Goal: Ask a question: Seek information or help from site administrators or community

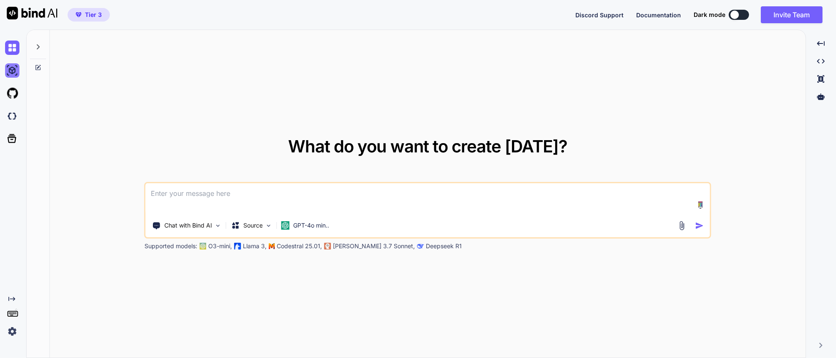
click at [9, 71] on img at bounding box center [12, 70] width 14 height 14
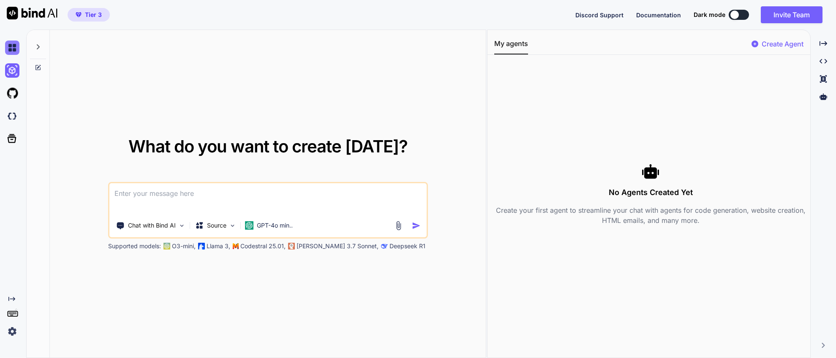
click at [8, 51] on img at bounding box center [12, 48] width 14 height 14
type textarea "x"
click at [11, 114] on img at bounding box center [12, 116] width 14 height 14
click at [191, 196] on textarea at bounding box center [267, 198] width 317 height 31
paste textarea "Quero montar um aplicativo para o MacOS, para meu uso interno, que funciona int…"
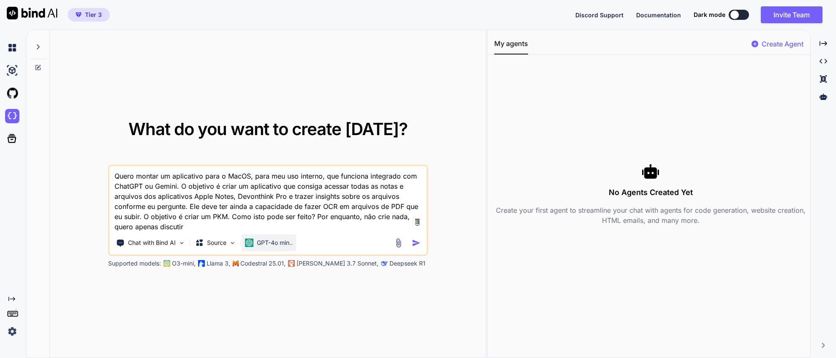
type textarea "Quero montar um aplicativo para o MacOS, para meu uso interno, que funciona int…"
click at [277, 242] on p "GPT-4o min.." at bounding box center [275, 243] width 36 height 8
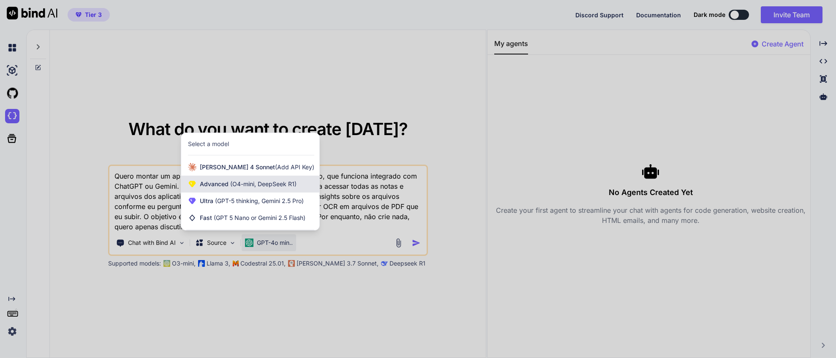
click at [278, 190] on div "Advanced (O4-mini, DeepSeek R1)" at bounding box center [250, 184] width 138 height 17
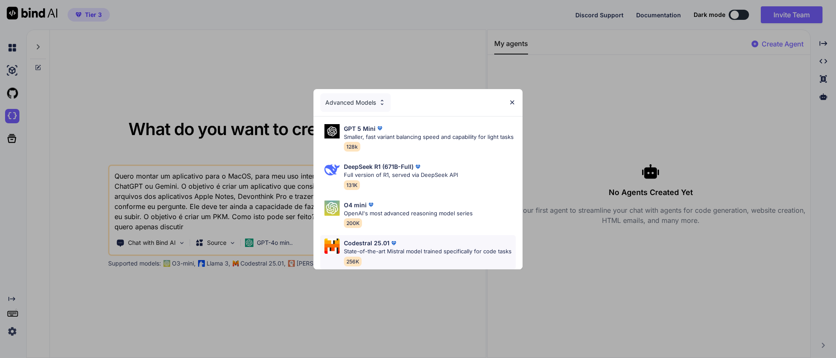
click at [436, 251] on p "State-of-the-art Mistral model trained specifically for code tasks" at bounding box center [428, 251] width 168 height 8
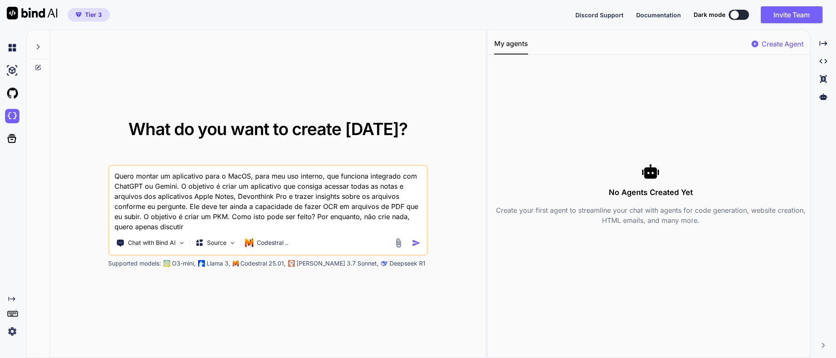
click at [416, 245] on img "button" at bounding box center [416, 243] width 9 height 9
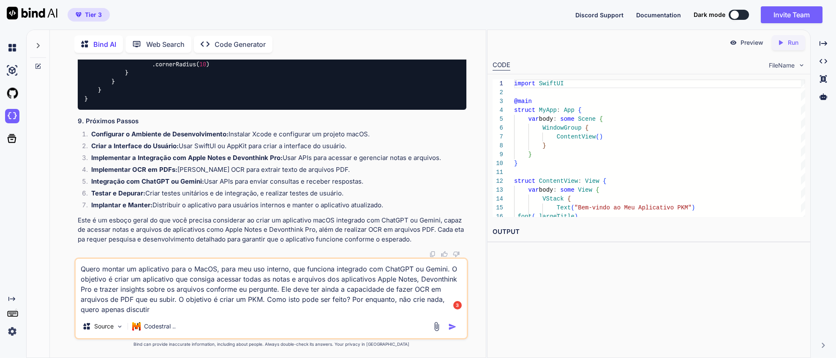
scroll to position [1083, 0]
drag, startPoint x: 153, startPoint y: 310, endPoint x: 71, endPoint y: 265, distance: 93.2
click at [71, 265] on div "You Quero montar um aplicativo para o MacOS, para meu uso interno, que funciona…" at bounding box center [271, 209] width 429 height 298
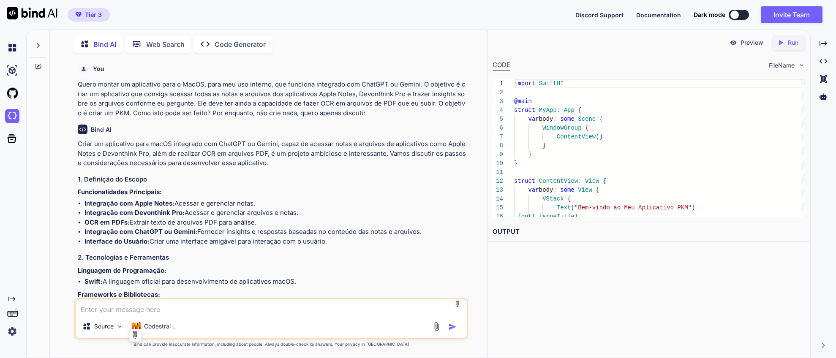
scroll to position [1042, 0]
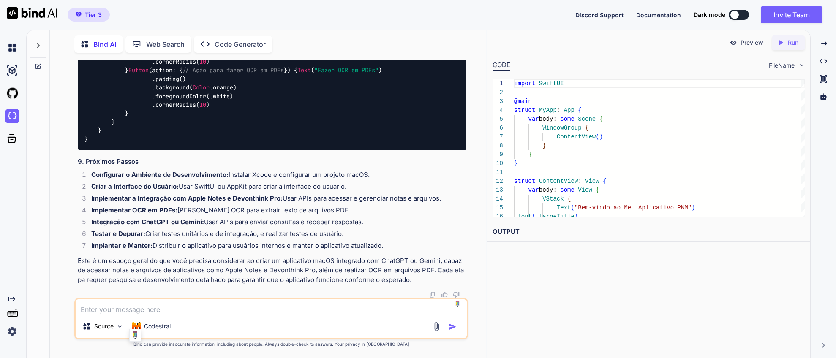
click at [211, 311] on textarea at bounding box center [271, 306] width 391 height 15
type textarea "Você pode criar um prompt completo e detalhado, que eu possa usar com a IDE do …"
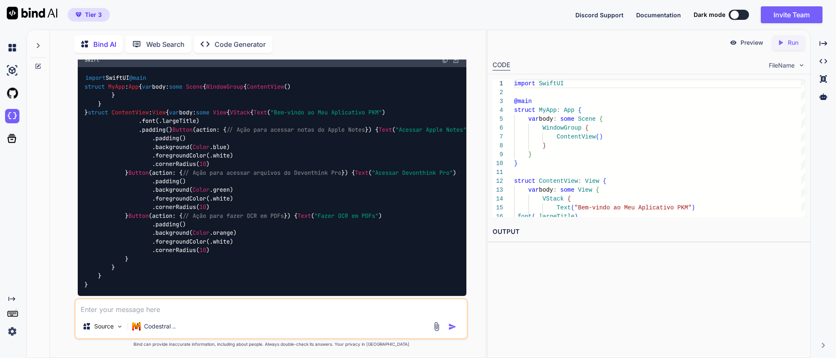
scroll to position [1846, 0]
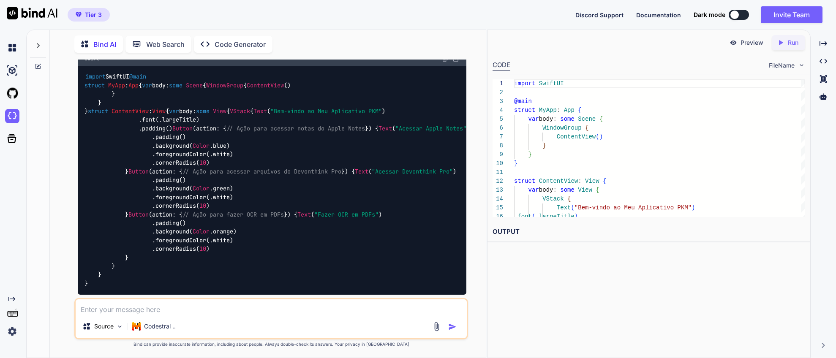
drag, startPoint x: 79, startPoint y: 102, endPoint x: 168, endPoint y: 233, distance: 158.4
copy div "Objetivo: Criar um aplicativo macOS integrado com ChatGPT ou Gemini, capaz de a…"
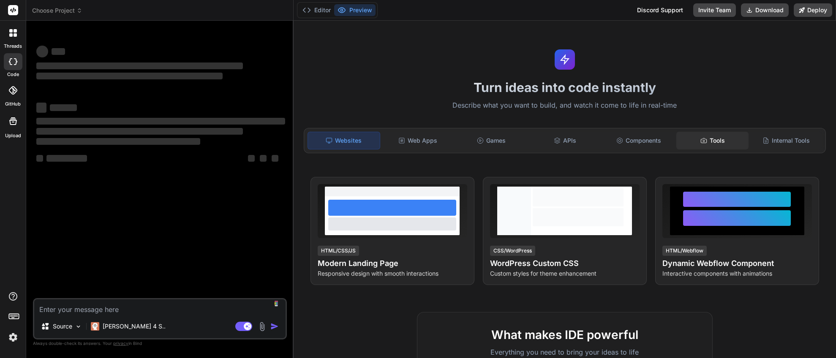
click at [724, 143] on div "Tools" at bounding box center [712, 141] width 72 height 18
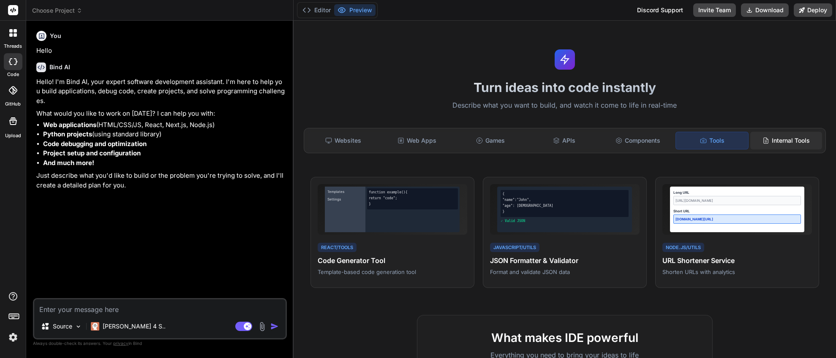
click at [787, 138] on div "Internal Tools" at bounding box center [786, 141] width 72 height 18
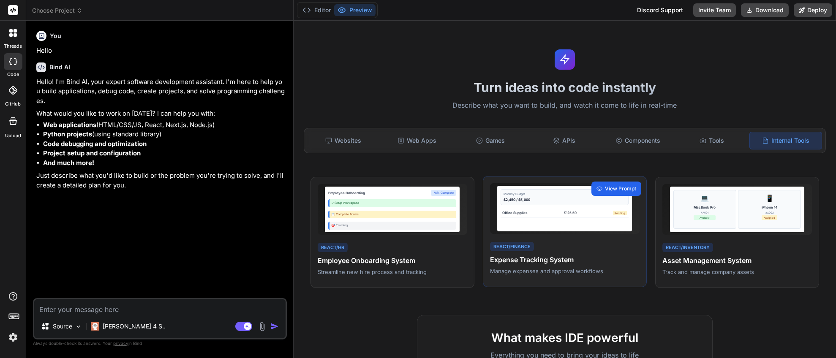
click at [620, 193] on div "View Prompt" at bounding box center [616, 189] width 50 height 14
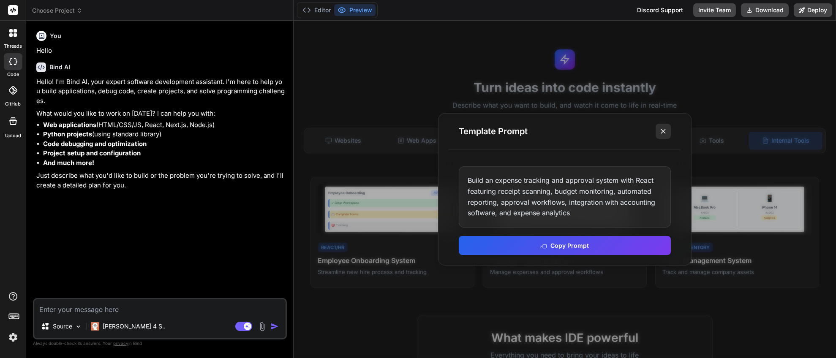
click at [661, 131] on line at bounding box center [663, 131] width 4 height 4
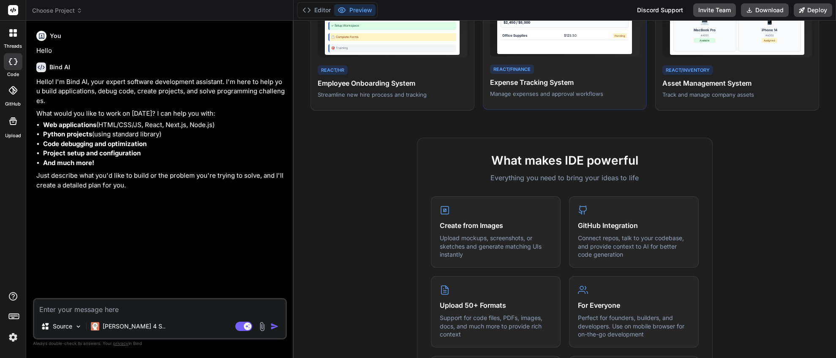
scroll to position [180, 0]
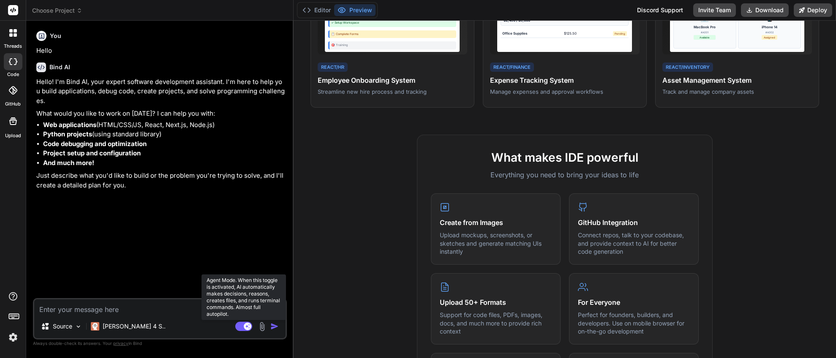
click at [239, 327] on rect at bounding box center [243, 326] width 17 height 9
click at [241, 327] on icon at bounding box center [240, 326] width 4 height 4
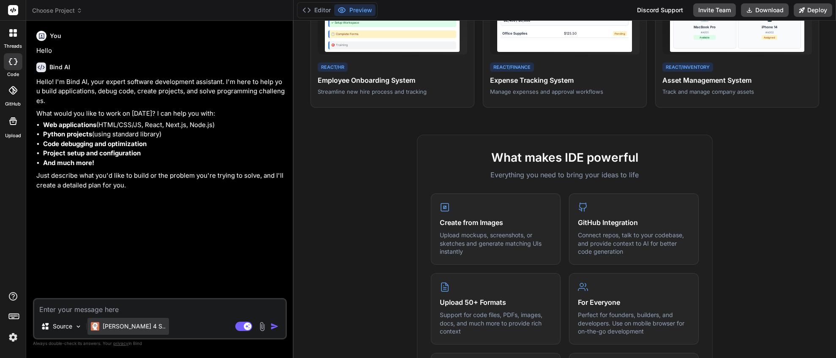
click at [133, 325] on p "[PERSON_NAME] 4 S.." at bounding box center [134, 326] width 63 height 8
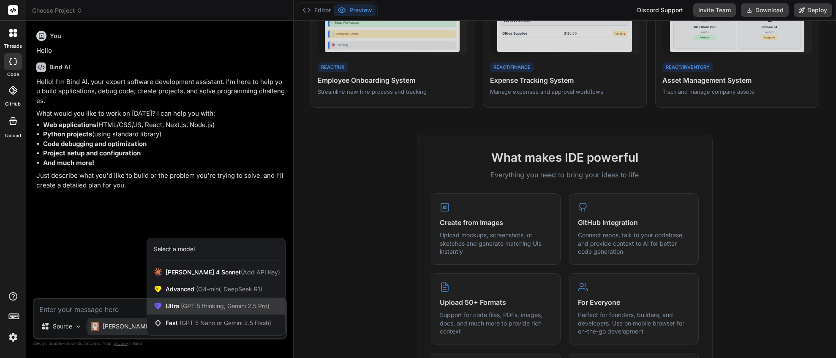
click at [200, 307] on span "(GPT-5 thinking, Gemini 2.5 Pro)" at bounding box center [224, 305] width 90 height 7
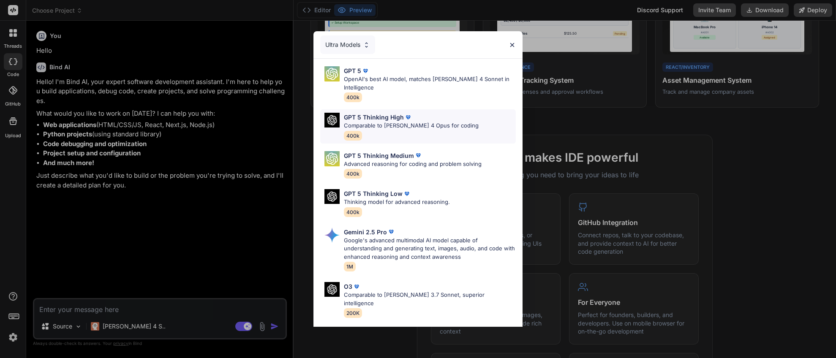
click at [413, 131] on div "GPT 5 Thinking High Comparable to [PERSON_NAME] 4 Opus for coding 400k" at bounding box center [411, 126] width 135 height 27
type textarea "x"
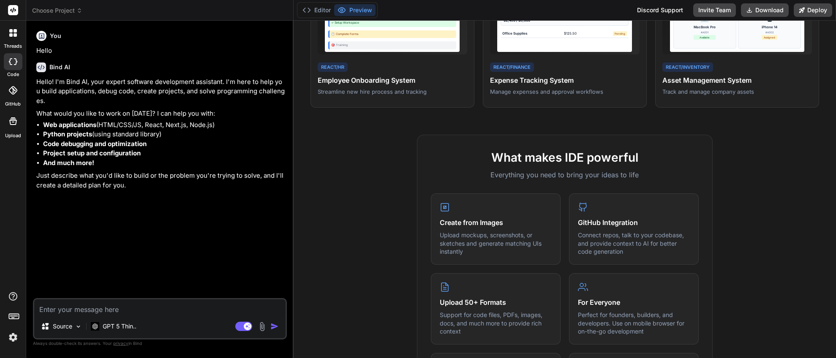
click at [194, 317] on div "Source GPT 5 Thin.. Agent Mode. When this toggle is activated, AI automatically…" at bounding box center [160, 318] width 254 height 41
click at [193, 310] on textarea at bounding box center [159, 306] width 251 height 15
type textarea "Q"
type textarea "x"
type textarea "Qu"
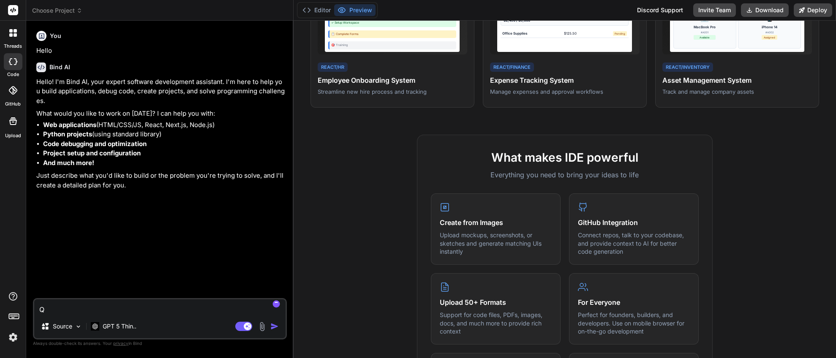
type textarea "x"
type textarea "Que"
type textarea "x"
type textarea "Quer"
type textarea "x"
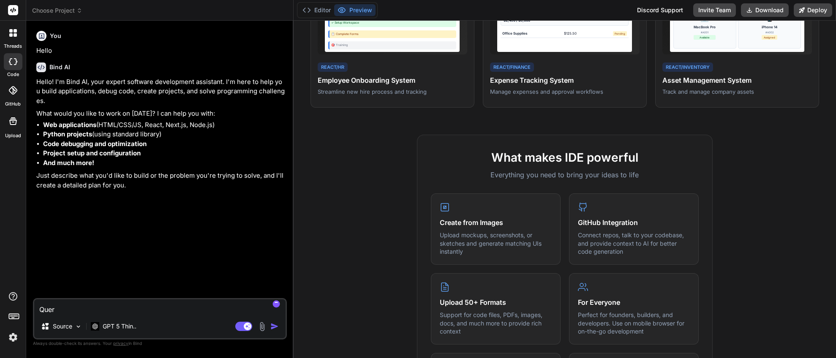
type textarea "Quero"
type textarea "x"
type textarea "Quero"
type textarea "x"
type textarea "Quero m"
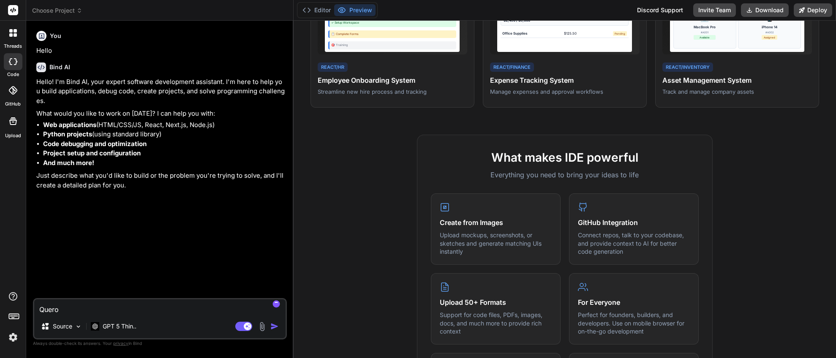
type textarea "x"
type textarea "Quero mo"
type textarea "x"
type textarea "Quero mon"
type textarea "x"
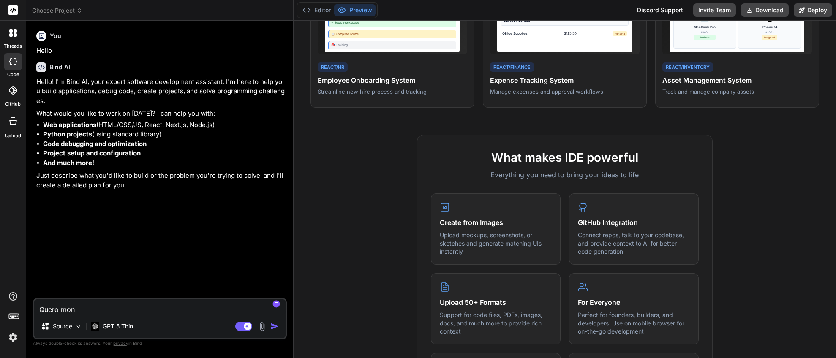
type textarea "Quero mont"
type textarea "x"
type textarea "Quero monta"
type textarea "x"
type textarea "Quero montar"
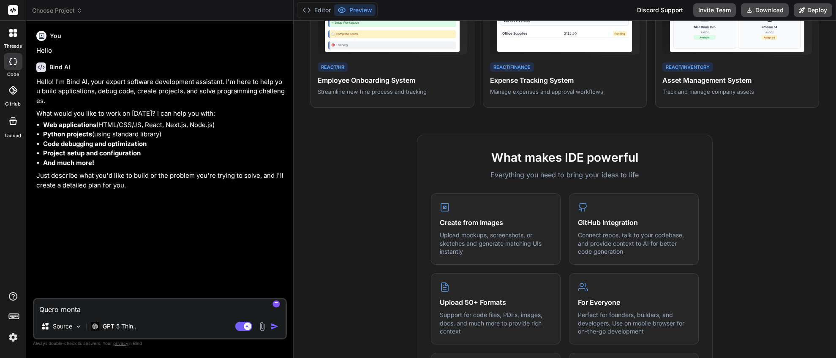
type textarea "x"
type textarea "Quero montar"
type textarea "x"
type textarea "Quero montar u"
type textarea "x"
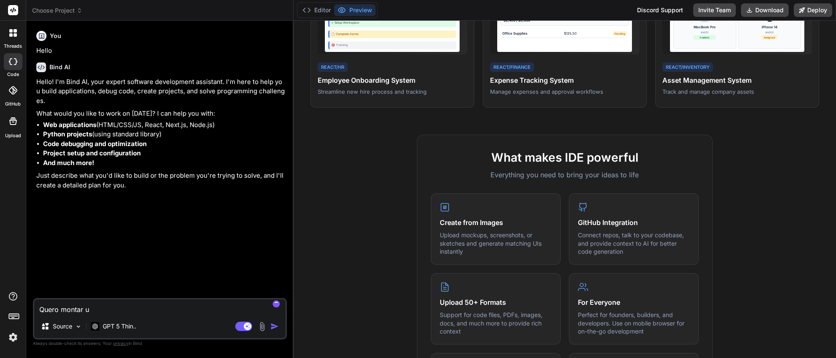
type textarea "Quero montar um"
type textarea "x"
type textarea "Quero montar um"
type textarea "x"
type textarea "Quero montar um a"
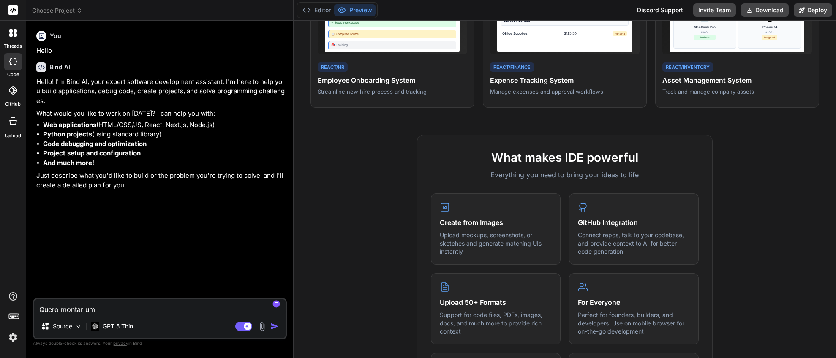
type textarea "x"
type textarea "Quero montar um ap"
type textarea "x"
type textarea "Quero montar um apl"
type textarea "x"
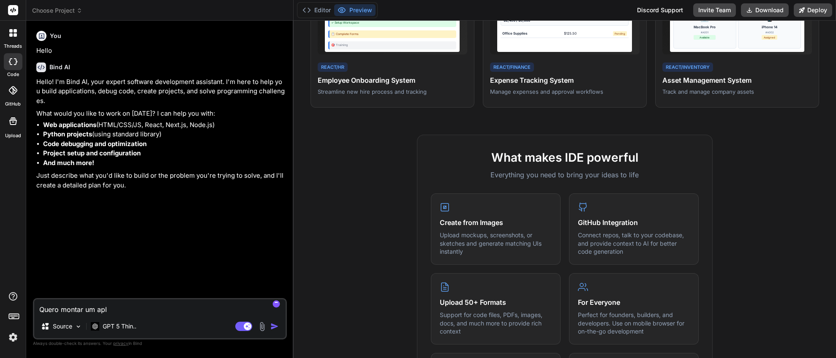
type textarea "Quero montar um apli"
type textarea "x"
type textarea "Quero montar um aplic"
type textarea "x"
type textarea "Quero montar um aplica"
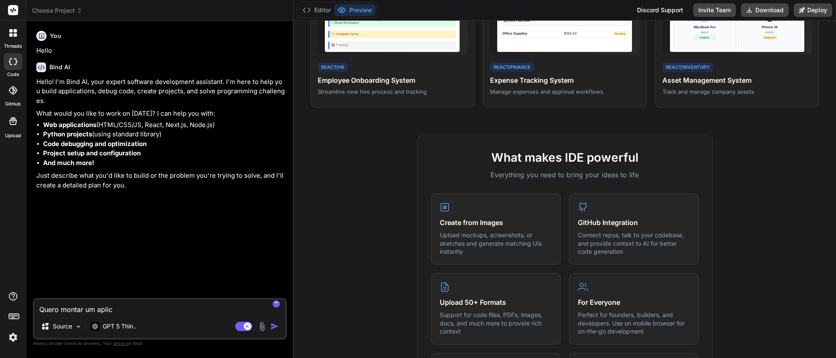
type textarea "x"
type textarea "Quero montar um aplicat"
type textarea "x"
type textarea "Quero montar um aplicati"
type textarea "x"
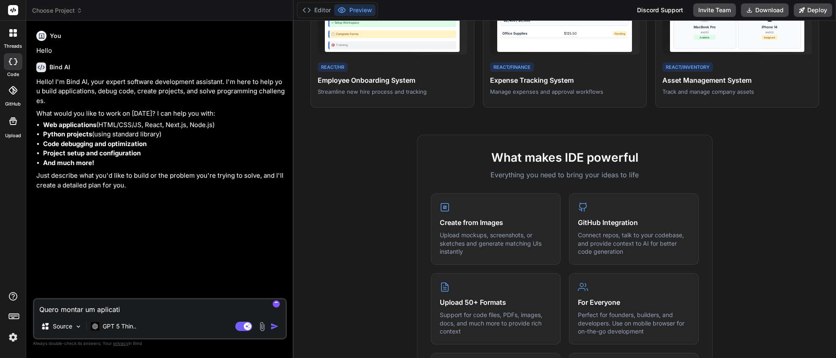
type textarea "Quero montar um aplicativ"
type textarea "x"
type textarea "Quero montar um aplicativo"
type textarea "x"
type textarea "Quero montar um aplicativo"
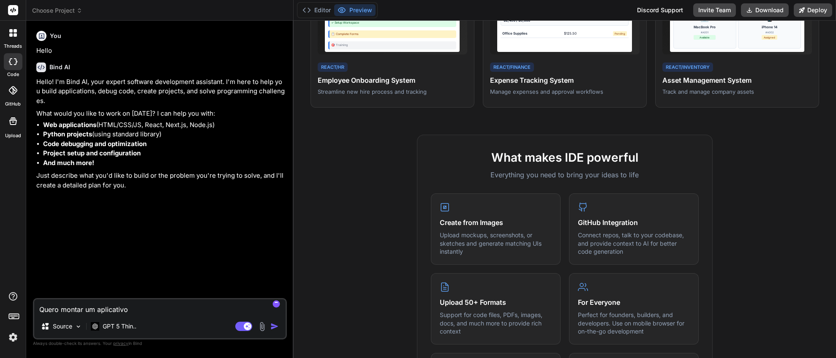
type textarea "x"
type textarea "Quero montar um aplicativo p"
type textarea "x"
type textarea "Quero montar um aplicativo pa"
type textarea "x"
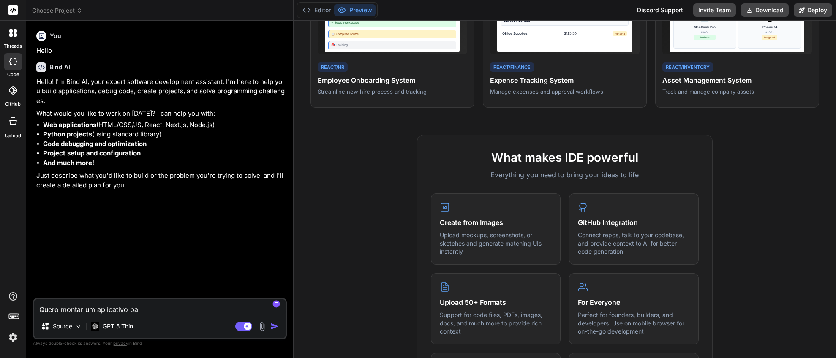
type textarea "Quero montar um aplicativo par"
type textarea "x"
type textarea "Quero montar um aplicativo para"
type textarea "x"
type textarea "Quero montar um aplicativo para"
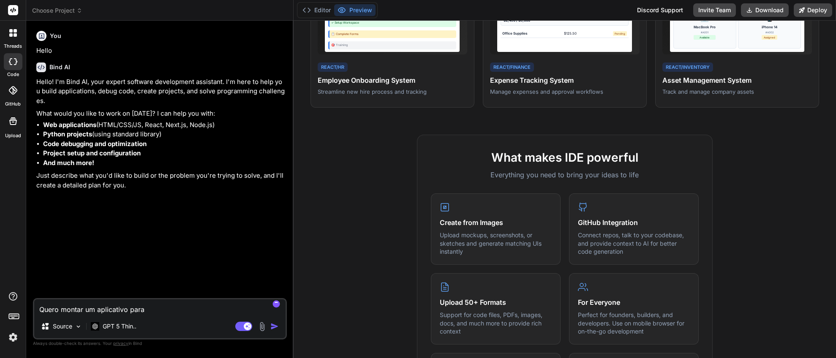
type textarea "x"
type textarea "Quero montar um aplicativo para o"
type textarea "x"
type textarea "Quero montar um aplicativo para o"
type textarea "x"
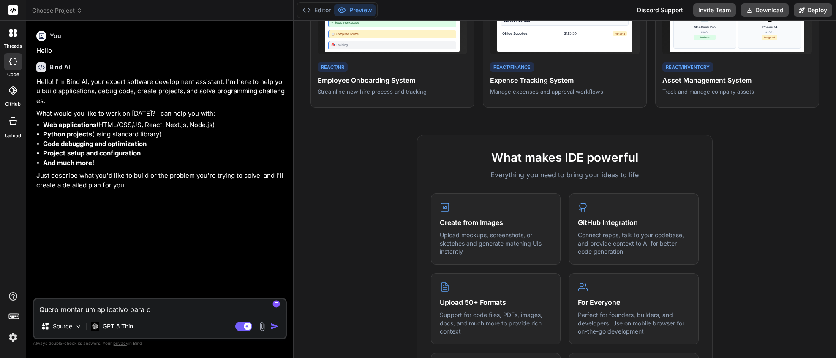
type textarea "Quero montar um aplicativo para o M"
type textarea "x"
type textarea "Quero montar um aplicativo para o Ma"
type textarea "x"
type textarea "Quero montar um aplicativo para o Mac"
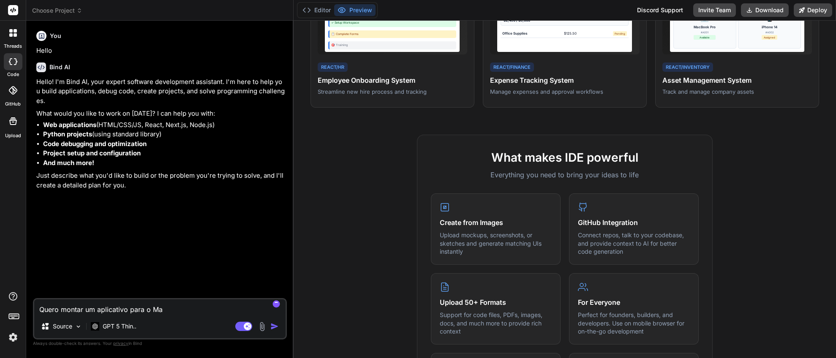
type textarea "x"
type textarea "Quero montar um aplicativo para o MacO"
type textarea "x"
type textarea "Quero montar um aplicativo para o MacOS"
type textarea "x"
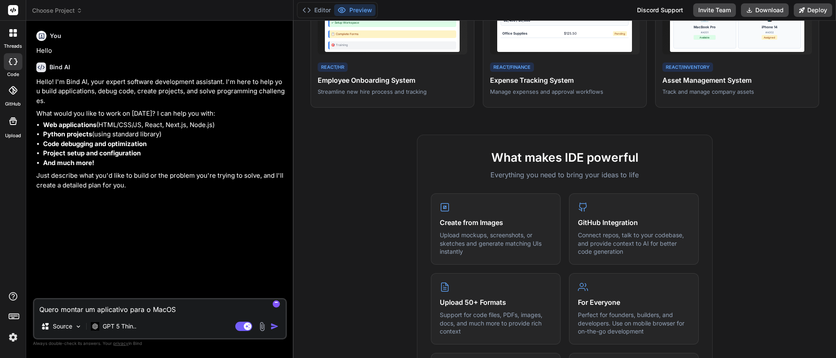
type textarea "Quero montar um aplicativo para o MacOS,"
type textarea "x"
type textarea "Quero montar um aplicativo para o MacOS,"
type textarea "x"
type textarea "Quero montar um aplicativo para o MacOS, p"
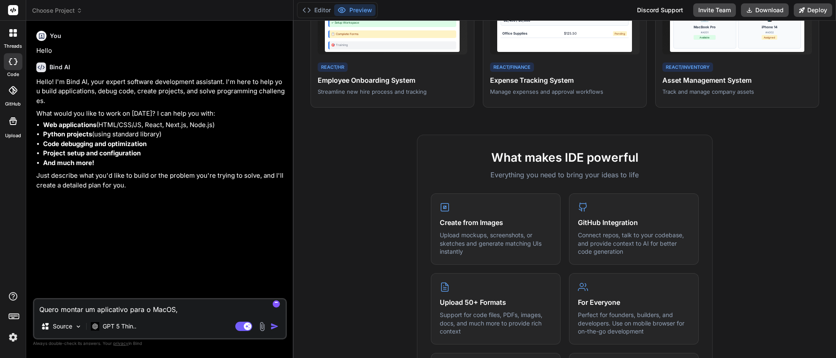
type textarea "x"
type textarea "Quero montar um aplicativo para o MacOS, pa"
type textarea "x"
type textarea "Quero montar um aplicativo para o MacOS, par"
type textarea "x"
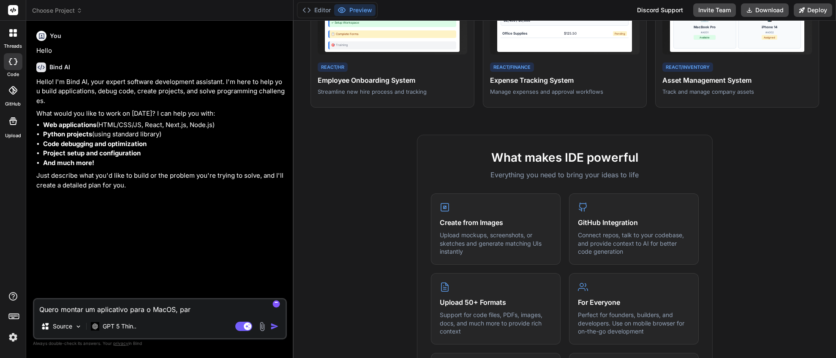
type textarea "Quero montar um aplicativo para o MacOS, para"
type textarea "x"
type textarea "Quero montar um aplicativo para o MacOS, para"
type textarea "x"
type textarea "Quero montar um aplicativo para o MacOS, para m"
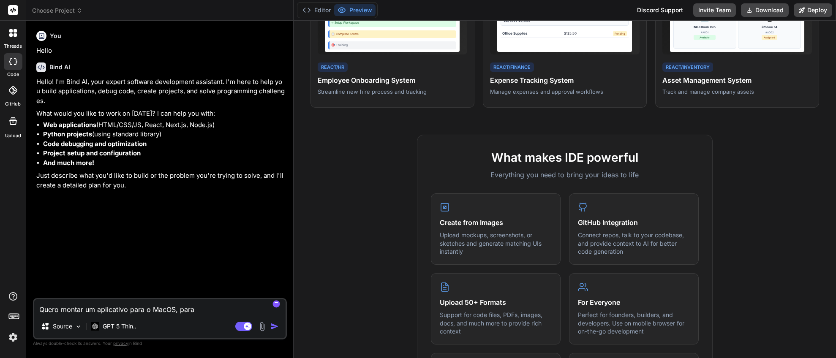
type textarea "x"
type textarea "Quero montar um aplicativo para o MacOS, para me"
type textarea "x"
type textarea "Quero montar um aplicativo para o MacOS, para meu"
type textarea "x"
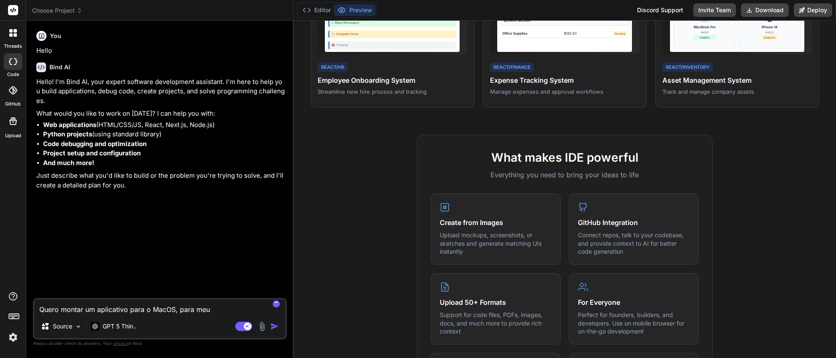
type textarea "Quero montar um aplicativo para o MacOS, para meu"
type textarea "x"
type textarea "Quero montar um aplicativo para o MacOS, para meu u"
type textarea "x"
type textarea "Quero montar um aplicativo para o MacOS, para meu us"
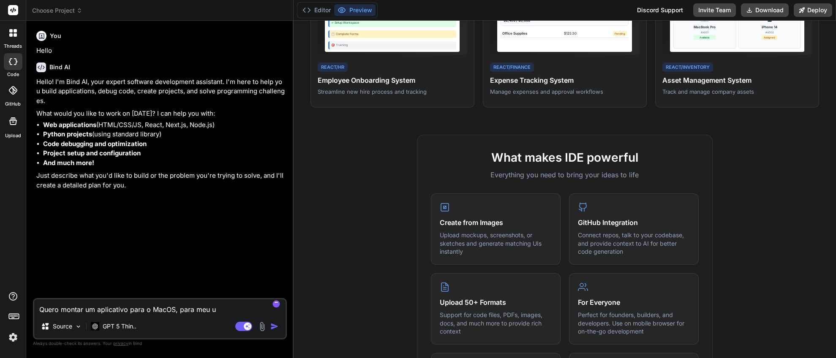
type textarea "x"
type textarea "Quero montar um aplicativo para o MacOS, para meu uso"
type textarea "x"
type textarea "Quero montar um aplicativo para o MacOS, para meu uso"
type textarea "x"
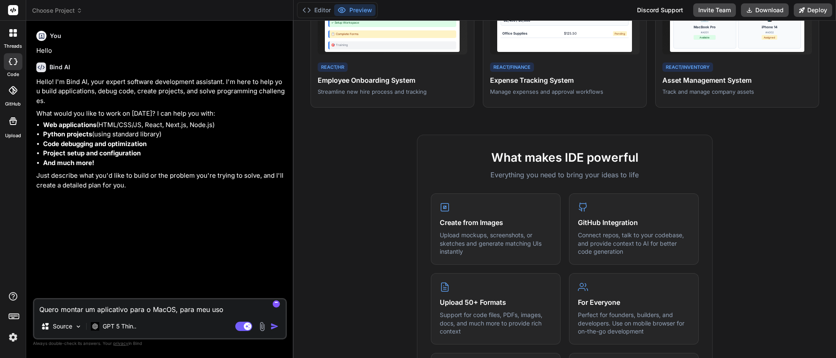
type textarea "Quero montar um aplicativo para o MacOS, para meu uso i"
type textarea "x"
type textarea "Quero montar um aplicativo para o MacOS, para meu uso in"
type textarea "x"
type textarea "Quero montar um aplicativo para o MacOS, para meu uso int"
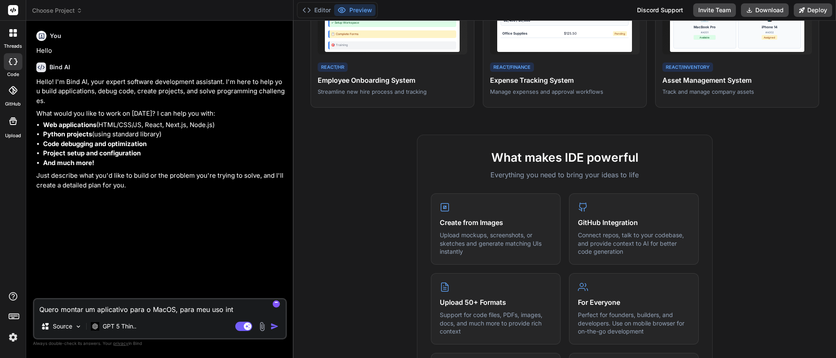
type textarea "x"
type textarea "Quero montar um aplicativo para o MacOS, para meu uso inte"
type textarea "x"
type textarea "Quero montar um aplicativo para o MacOS, para meu uso inter"
type textarea "x"
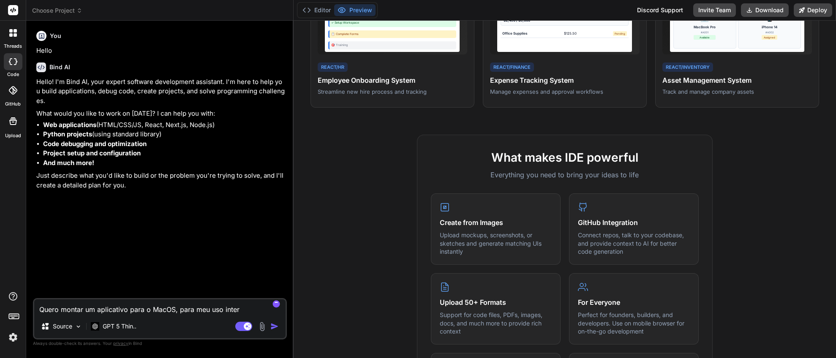
type textarea "Quero montar um aplicativo para o MacOS, para meu uso intern"
type textarea "x"
type textarea "Quero montar um aplicativo para o MacOS, para meu uso interno"
type textarea "x"
type textarea "Quero montar um aplicativo para o MacOS, para meu uso interno,"
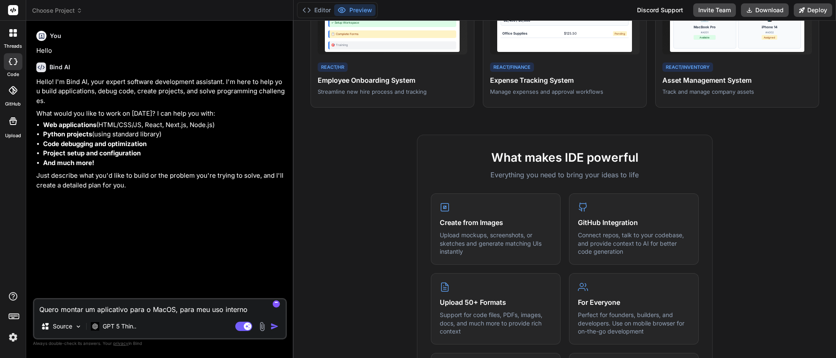
type textarea "x"
type textarea "Quero montar um aplicativo para o MacOS, para meu uso interno,"
type textarea "x"
type textarea "Quero montar um aplicativo para o MacOS, para meu uso interno, q"
type textarea "x"
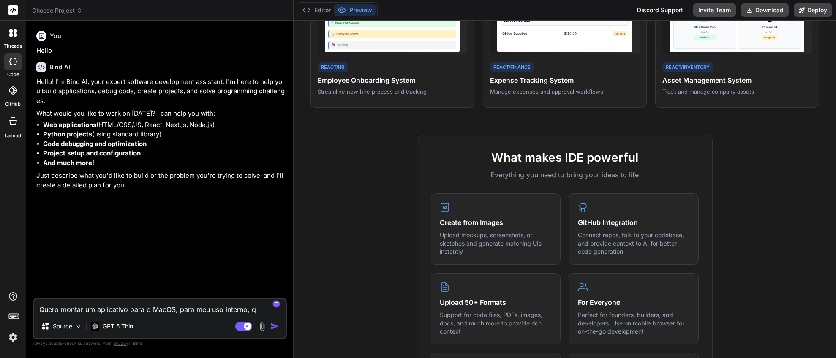
type textarea "Quero montar um aplicativo para o MacOS, para meu uso interno, qu"
type textarea "x"
type textarea "Quero montar um aplicativo para o MacOS, para meu uso interno, que"
type textarea "x"
type textarea "Quero montar um aplicativo para o MacOS, para meu uso interno, que"
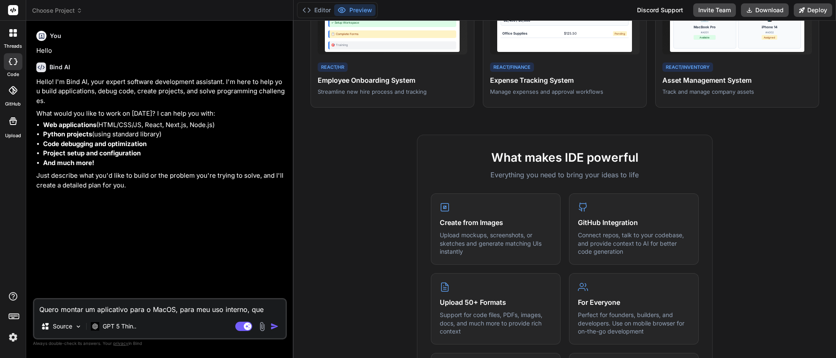
type textarea "x"
type textarea "Quero montar um aplicativo para o MacOS, para meu uso interno, que f"
type textarea "x"
type textarea "Quero montar um aplicativo para o MacOS, para meu uso interno, que fu"
type textarea "x"
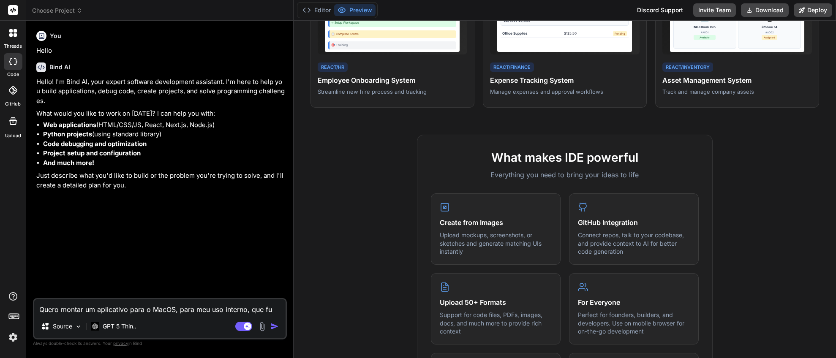
type textarea "Quero montar um aplicativo para o MacOS, para meu uso interno, que fun"
type textarea "x"
type textarea "Quero montar um aplicativo para o MacOS, para meu uso interno, que func"
type textarea "x"
type textarea "Quero montar um aplicativo para o MacOS, para meu uso interno, que funci"
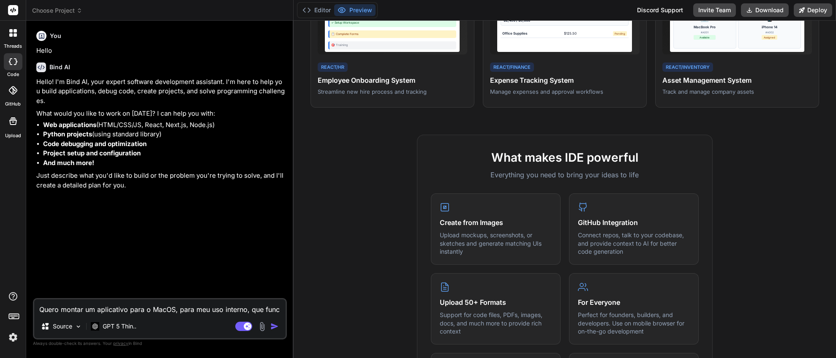
type textarea "x"
type textarea "Quero montar um aplicativo para o MacOS, para meu uso interno, que funcio"
type textarea "x"
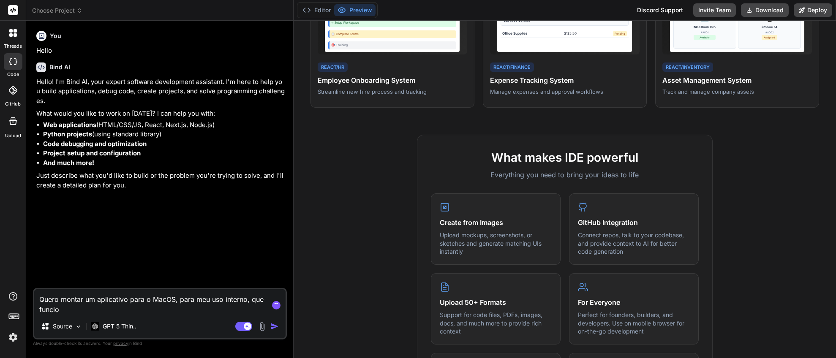
type textarea "Quero montar um aplicativo para o MacOS, para meu uso interno, que funcion"
type textarea "x"
type textarea "Quero montar um aplicativo para o MacOS, para meu uso interno, que funciona"
type textarea "x"
type textarea "Quero montar um aplicativo para o MacOS, para meu uso interno, que funciona"
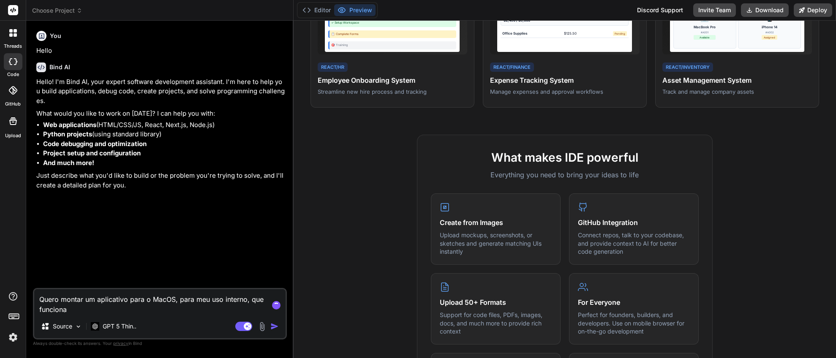
type textarea "x"
type textarea "Quero montar um aplicativo para o MacOS, para meu uso interno, que funciona c"
type textarea "x"
type textarea "Quero montar um aplicativo para o MacOS, para meu uso interno, que funciona co"
type textarea "x"
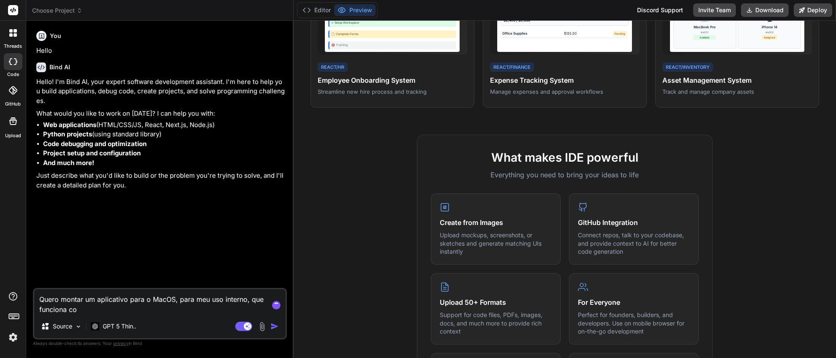
type textarea "Quero montar um aplicativo para o MacOS, para meu uso interno, que funciona con"
type textarea "x"
type textarea "Quero montar um aplicativo para o MacOS, para meu uso interno, que funciona cone"
type textarea "x"
type textarea "Quero montar um aplicativo para o MacOS, para meu uso interno, que funciona con…"
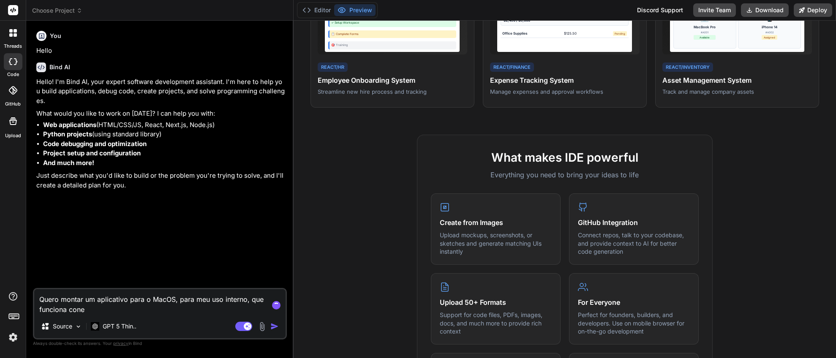
type textarea "x"
type textarea "Quero montar um aplicativo para o MacOS, para meu uso interno, que funciona con…"
type textarea "x"
type textarea "Quero montar um aplicativo para o MacOS, para meu uso interno, que funciona con…"
type textarea "x"
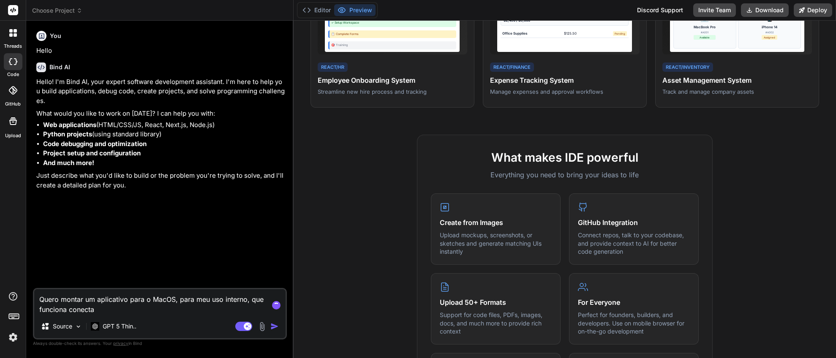
type textarea "Quero montar um aplicativo para o MacOS, para meu uso interno, que funciona con…"
type textarea "x"
type textarea "Quero montar um aplicativo para o MacOS, para meu uso interno, que funciona con…"
type textarea "x"
type textarea "Quero montar um aplicativo para o MacOS, para meu uso interno, que funciona con…"
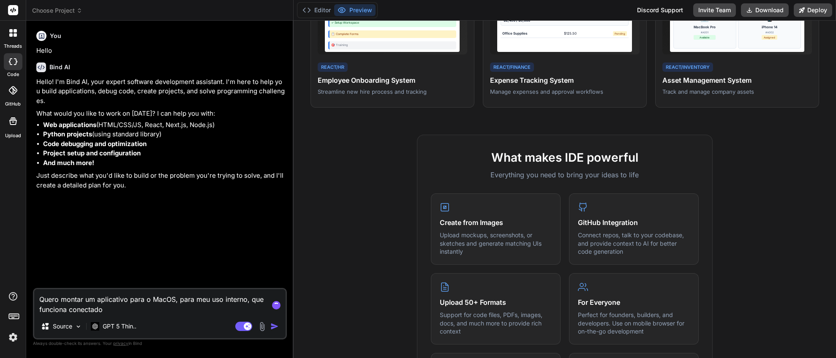
type textarea "x"
type textarea "Quero montar um aplicativo para o MacOS, para meu uso interno, que funciona con…"
type textarea "x"
type textarea "Quero montar um aplicativo para o MacOS, para meu uso interno, que funciona con…"
type textarea "x"
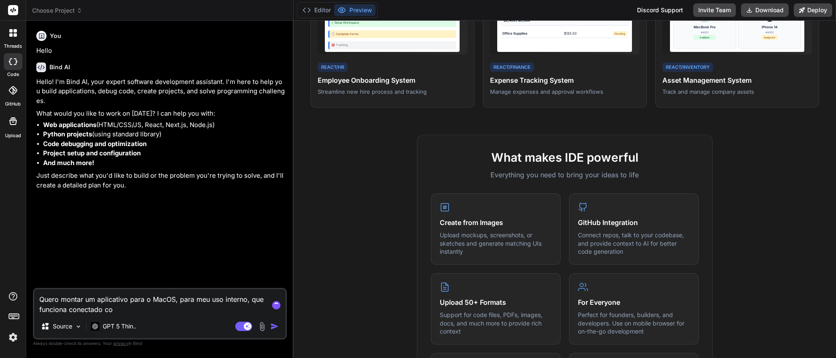
type textarea "Quero montar um aplicativo para o MacOS, para meu uso interno, que funciona con…"
type textarea "x"
type textarea "Quero montar um aplicativo para o MacOS, para meu uso interno, que funciona con…"
type textarea "x"
type textarea "Quero montar um aplicativo para o MacOS, para meu uso interno, que funciona con…"
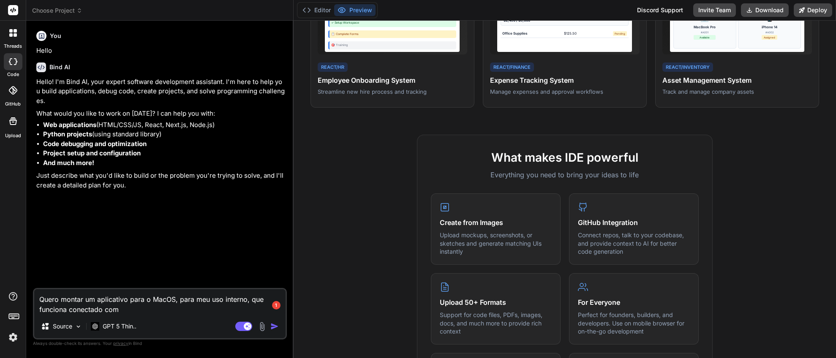
type textarea "x"
type textarea "Quero montar um aplicativo para o MacOS, para meu uso interno, que funciona con…"
type textarea "x"
type textarea "Quero montar um aplicativo para o MacOS, para meu uso interno, que funciona con…"
type textarea "x"
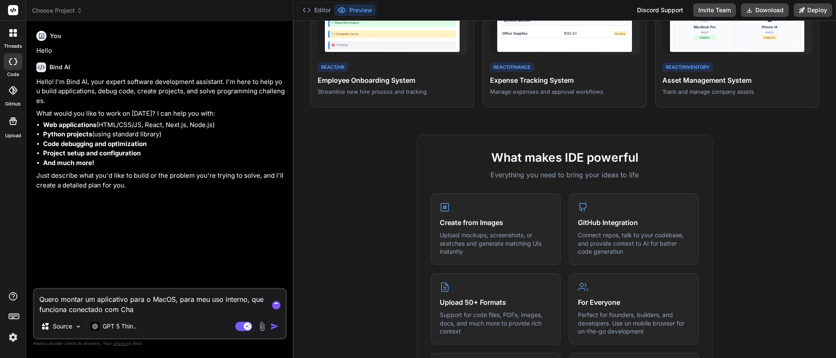
type textarea "Quero montar um aplicativo para o MacOS, para meu uso interno, que funciona con…"
type textarea "x"
type textarea "Quero montar um aplicativo para o MacOS, para meu uso interno, que funciona con…"
type textarea "x"
type textarea "Quero montar um aplicativo para o MacOS, para meu uso interno, que funciona con…"
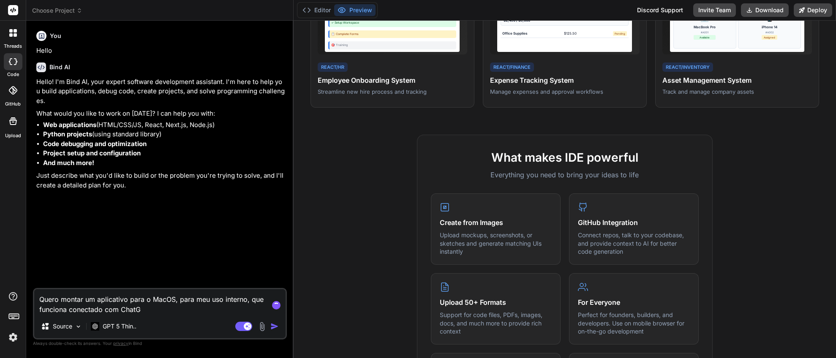
type textarea "x"
type textarea "Quero montar um aplicativo para o MacOS, para meu uso interno, que funciona con…"
type textarea "x"
type textarea "Quero montar um aplicativo para o MacOS, para meu uso interno, que funciona con…"
type textarea "x"
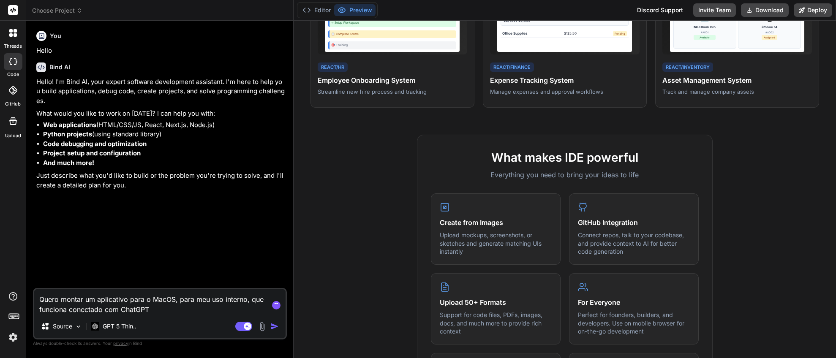
type textarea "Quero montar um aplicativo para o MacOS, para meu uso interno, que funciona con…"
type textarea "x"
type textarea "Quero montar um aplicativo para o MacOS, para meu uso interno, que funciona con…"
drag, startPoint x: 68, startPoint y: 311, endPoint x: 101, endPoint y: 312, distance: 33.0
click at [101, 312] on textarea "Quero montar um aplicativo para o MacOS, para meu uso interno, que funciona con…" at bounding box center [159, 301] width 251 height 25
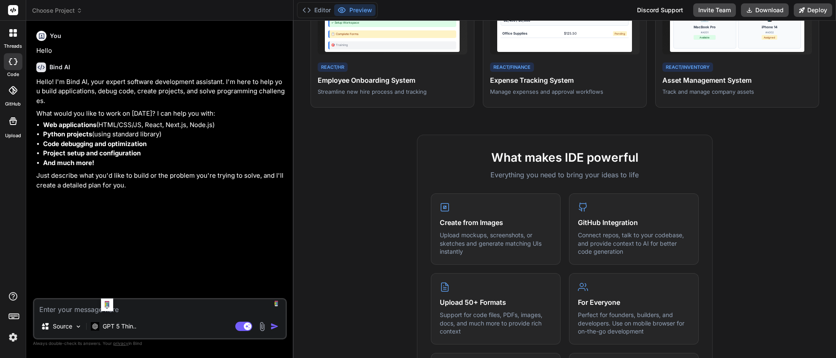
click at [13, 38] on div at bounding box center [13, 33] width 18 height 18
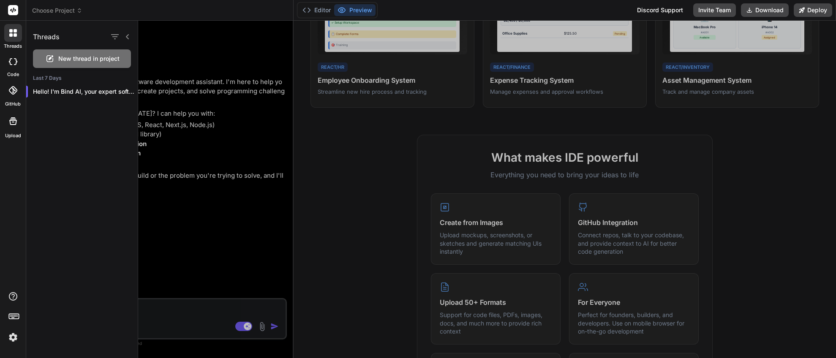
click at [92, 62] on span "New thread in project" at bounding box center [88, 58] width 61 height 8
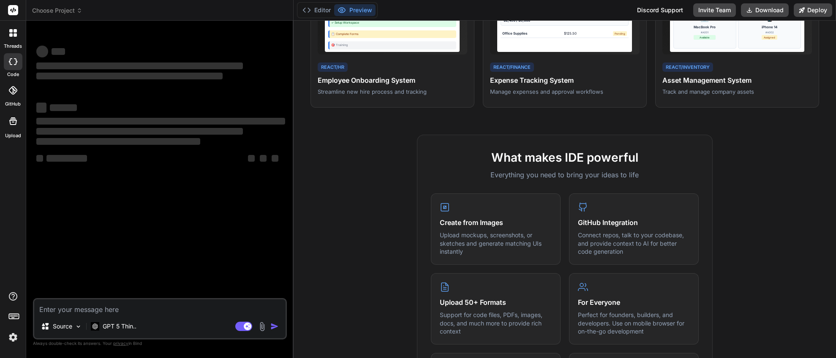
click at [16, 8] on rect at bounding box center [13, 10] width 10 height 10
click at [48, 10] on span "Choose Project" at bounding box center [57, 10] width 50 height 8
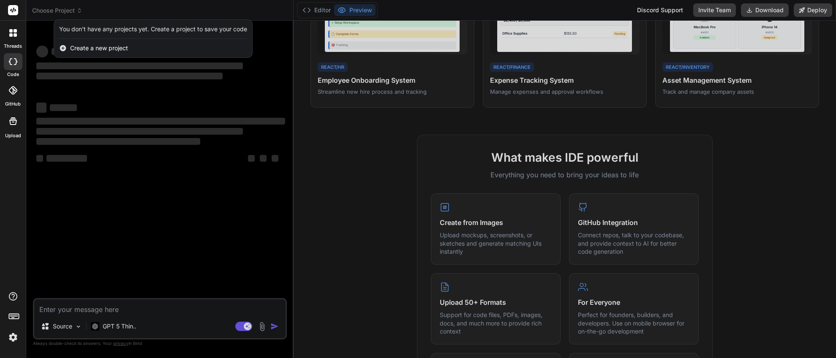
click at [95, 51] on span "Create a new project" at bounding box center [99, 48] width 58 height 8
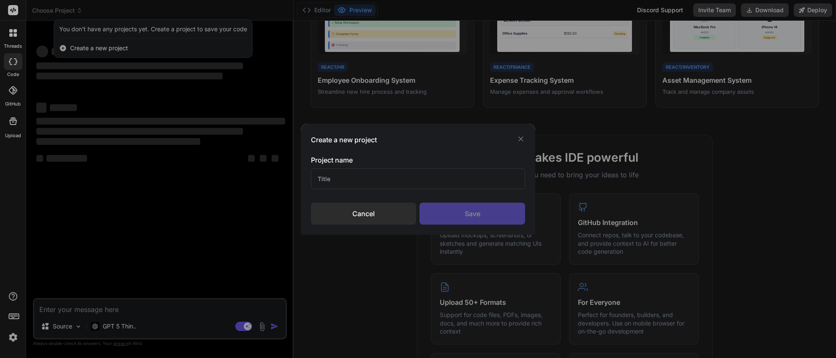
click at [376, 183] on input "text" at bounding box center [418, 179] width 214 height 21
click at [446, 219] on div "Save" at bounding box center [471, 214] width 105 height 22
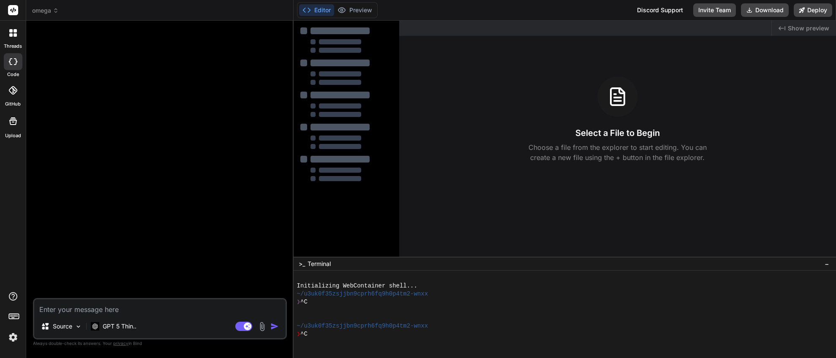
scroll to position [16, 0]
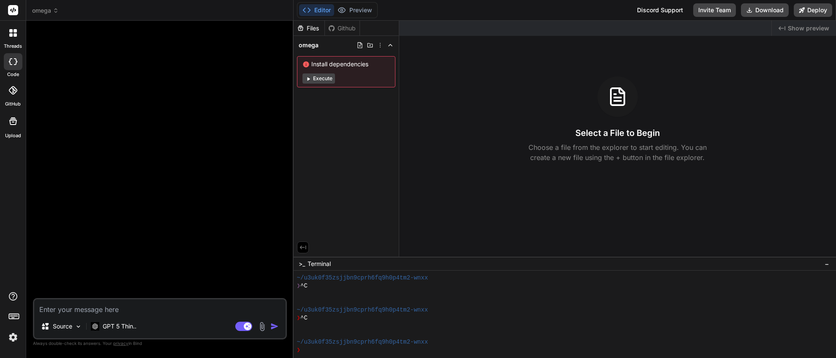
click at [326, 76] on button "Execute" at bounding box center [318, 78] width 33 height 10
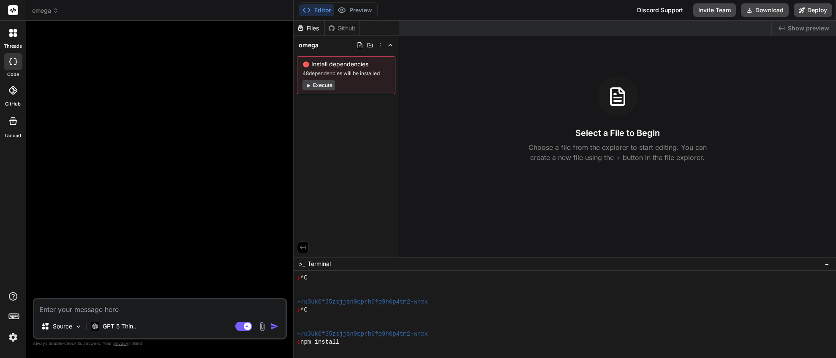
scroll to position [136, 0]
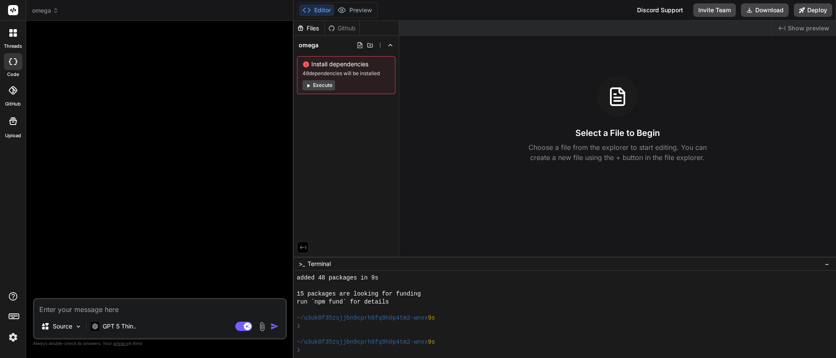
click at [326, 84] on button "Execute" at bounding box center [318, 85] width 33 height 10
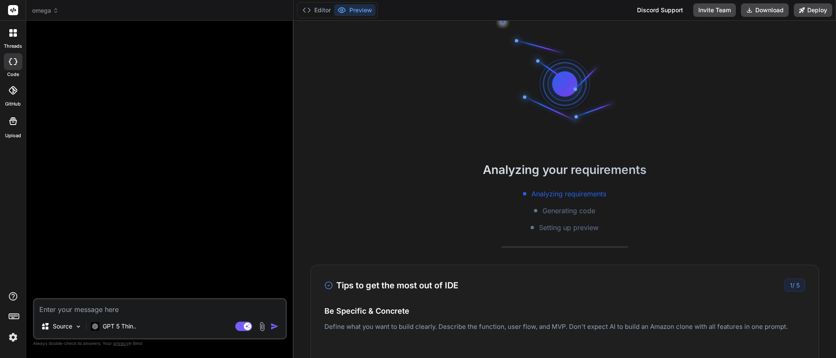
scroll to position [257, 0]
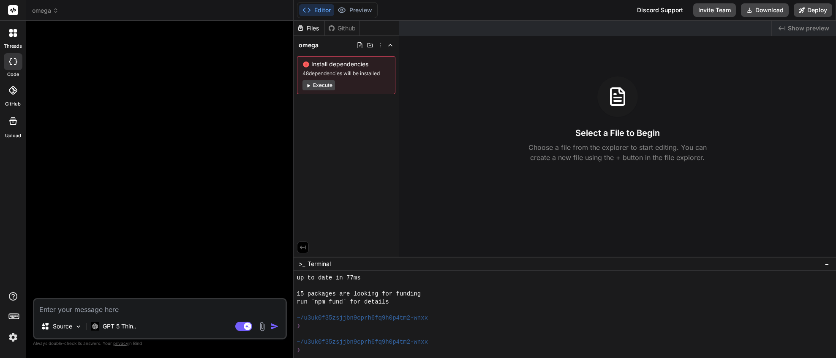
click at [129, 310] on textarea at bounding box center [159, 306] width 251 height 15
paste textarea "Loremips: Dolor si ametconsec adiPI elitseddo eiu TempORI ut Labore, etdol ma a…"
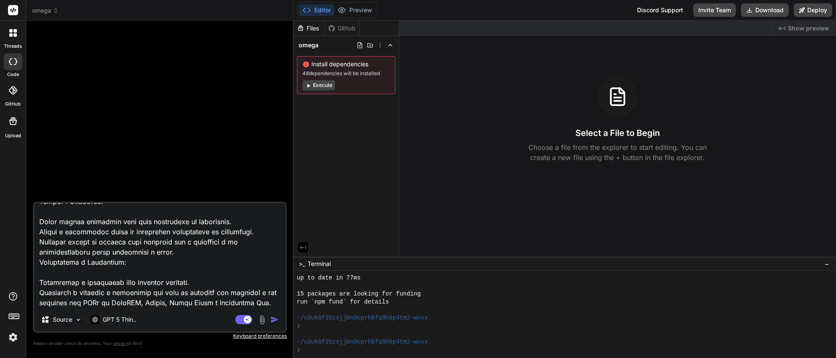
scroll to position [873, 0]
click at [277, 320] on img "button" at bounding box center [274, 319] width 8 height 8
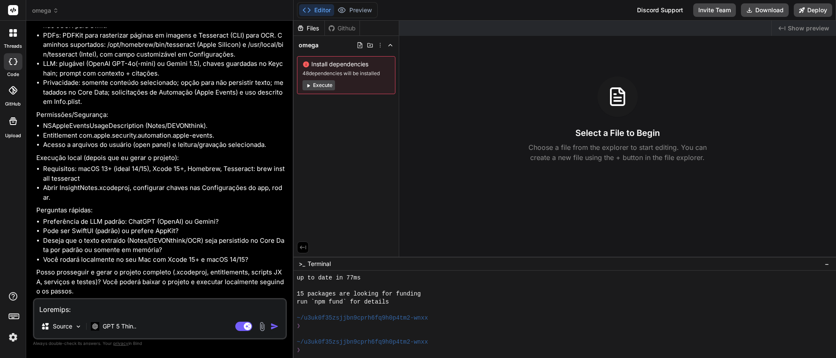
scroll to position [1080, 0]
click at [117, 310] on textarea at bounding box center [159, 306] width 251 height 15
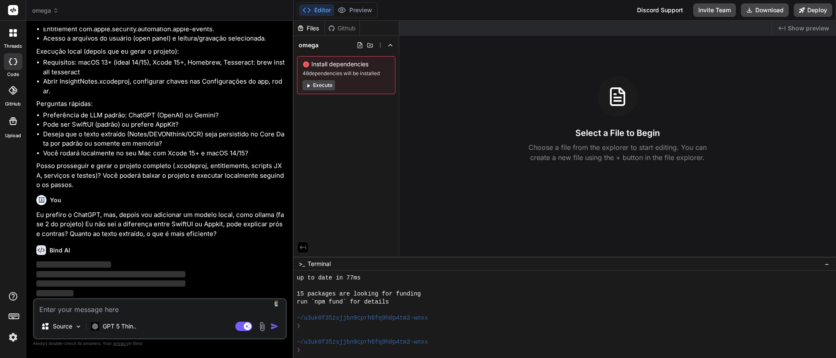
scroll to position [1187, 0]
